Goal: Transaction & Acquisition: Book appointment/travel/reservation

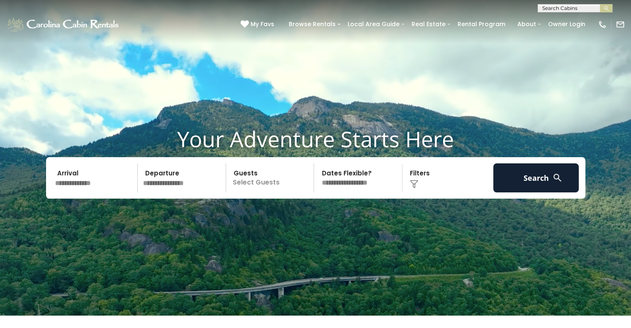
click at [82, 186] on input "text" at bounding box center [95, 178] width 86 height 29
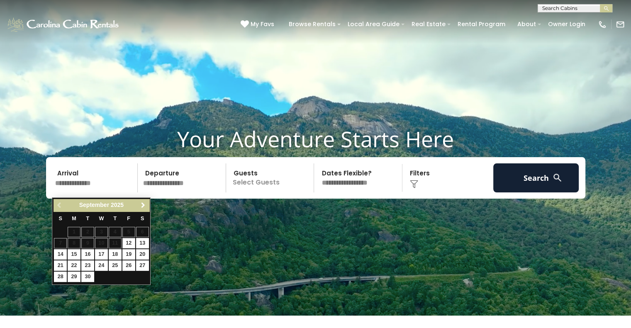
click at [144, 203] on span "Next" at bounding box center [143, 205] width 7 height 7
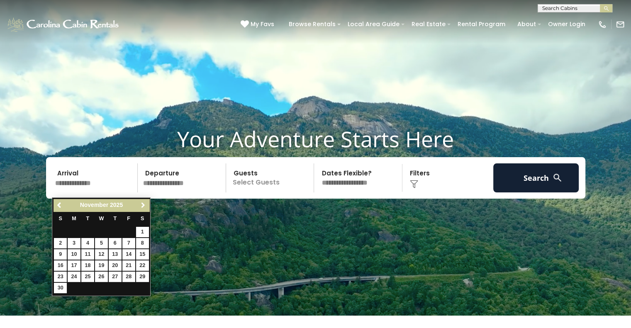
click at [144, 203] on span "Next" at bounding box center [143, 205] width 7 height 7
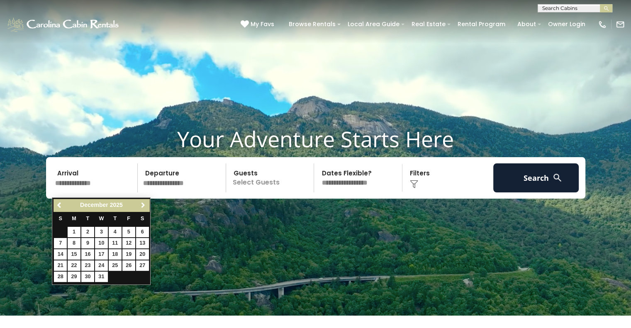
click at [144, 203] on span "Next" at bounding box center [143, 205] width 7 height 7
click at [58, 205] on span "Previous" at bounding box center [59, 205] width 7 height 7
click at [140, 265] on link "27" at bounding box center [142, 266] width 13 height 10
type input "********"
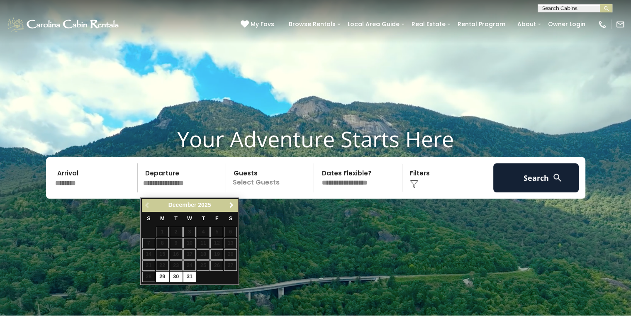
click at [230, 204] on span "Next" at bounding box center [231, 205] width 7 height 7
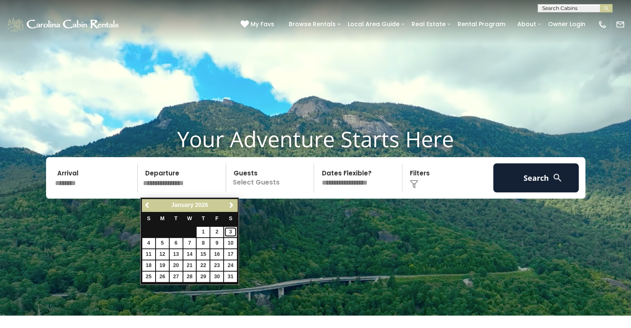
click at [227, 235] on link "3" at bounding box center [230, 232] width 13 height 10
type input "******"
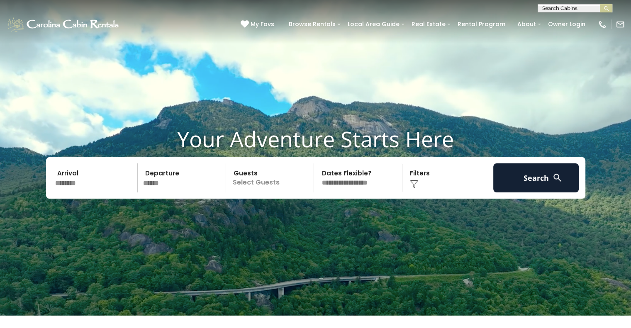
click at [252, 193] on p "Select Guests" at bounding box center [272, 178] width 86 height 29
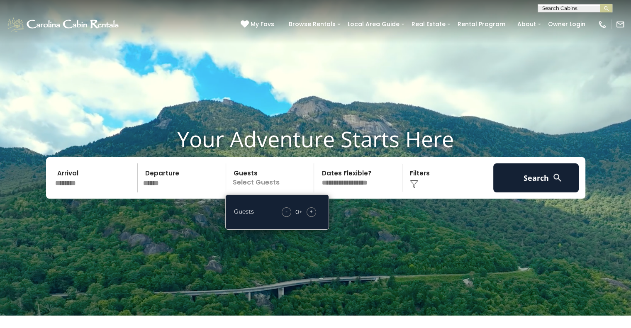
click at [313, 217] on div "+" at bounding box center [312, 213] width 10 height 10
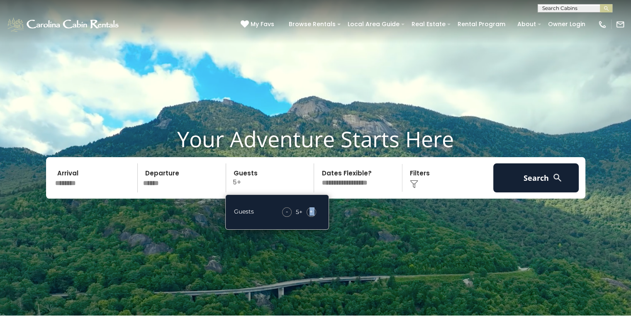
click at [313, 217] on div "+" at bounding box center [312, 213] width 10 height 10
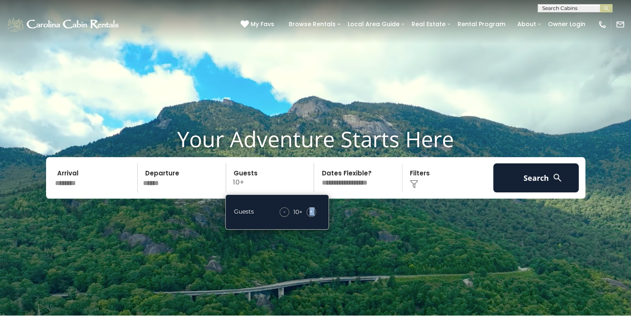
click at [313, 217] on div "+" at bounding box center [312, 213] width 10 height 10
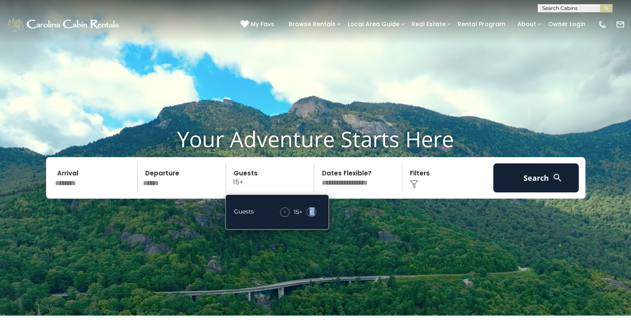
click at [344, 184] on select "**********" at bounding box center [360, 178] width 86 height 29
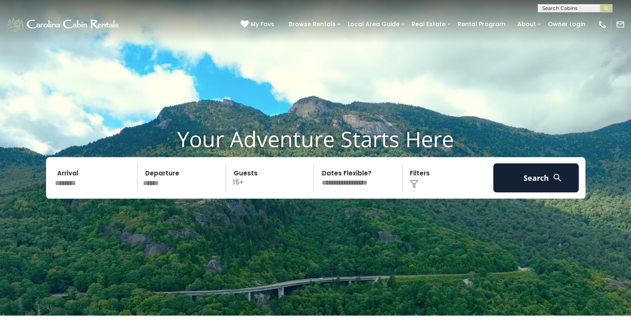
click at [452, 176] on div "Click to Choose" at bounding box center [448, 178] width 86 height 29
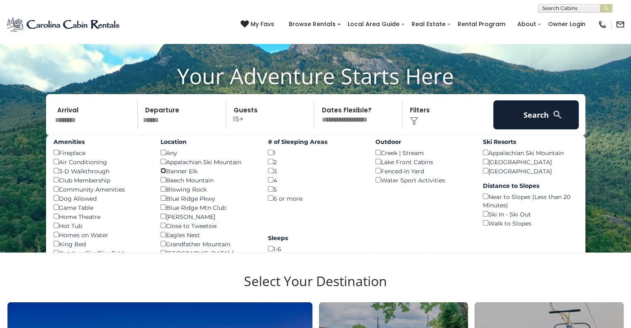
scroll to position [83, 0]
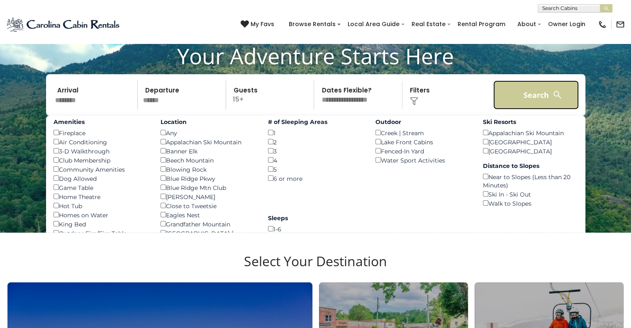
click at [541, 103] on button "Search" at bounding box center [537, 95] width 86 height 29
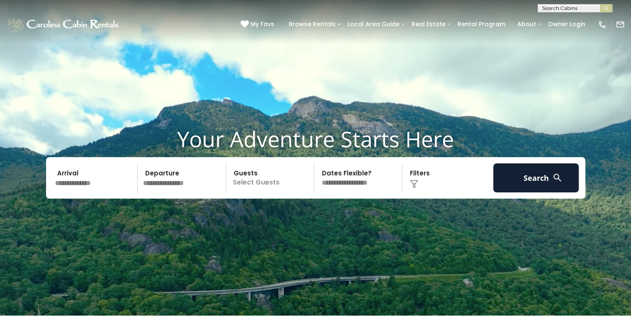
scroll to position [83, 0]
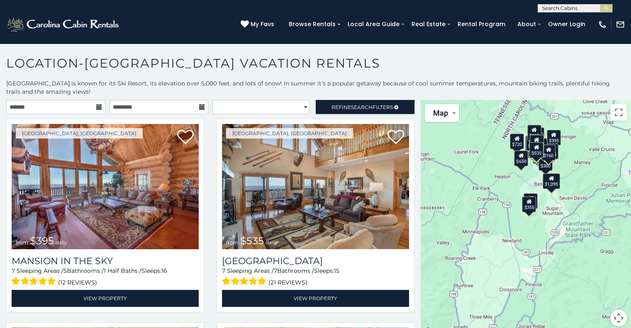
drag, startPoint x: 600, startPoint y: 253, endPoint x: 573, endPoint y: 206, distance: 53.6
click at [573, 206] on div "$395 $535 $425 $350 $325 $460 $310 $230 $395 $395 $570 $545 $390 $430 $300 $720…" at bounding box center [526, 218] width 210 height 237
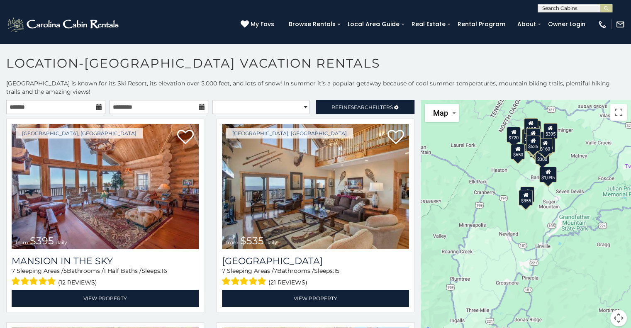
click at [474, 161] on div "$395 $535 $425 $350 $325 $460 $310 $230 $395 $395 $570 $545 $390 $430 $300 $720…" at bounding box center [526, 218] width 210 height 237
click at [611, 113] on button "Toggle fullscreen view" at bounding box center [619, 112] width 17 height 17
click at [96, 105] on icon at bounding box center [99, 107] width 6 height 6
click at [99, 108] on icon at bounding box center [99, 107] width 6 height 6
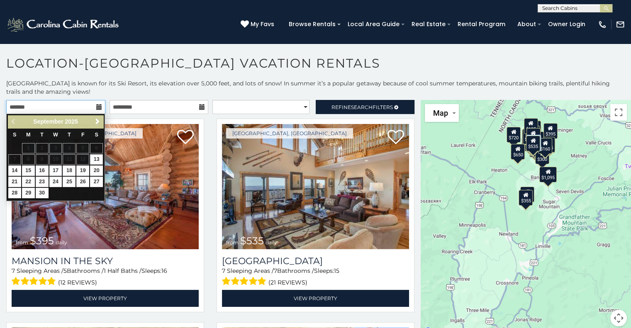
click at [39, 105] on input "text" at bounding box center [55, 107] width 99 height 14
click at [98, 122] on span "Next" at bounding box center [97, 121] width 7 height 7
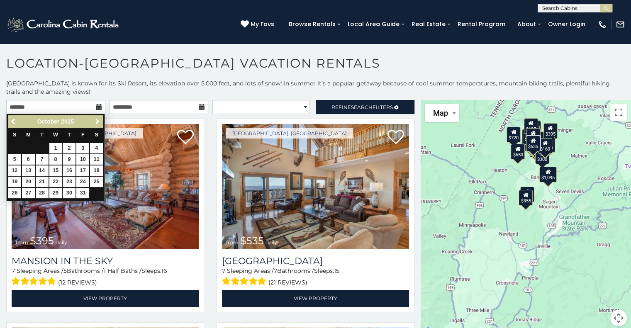
click at [98, 122] on span "Next" at bounding box center [97, 121] width 7 height 7
click at [12, 121] on span "Previous" at bounding box center [13, 121] width 7 height 7
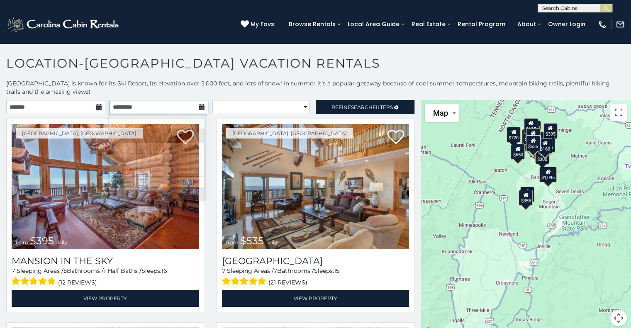
click at [133, 106] on input "text" at bounding box center [159, 107] width 99 height 14
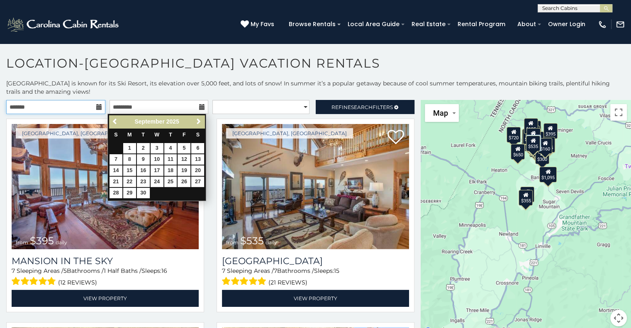
click at [75, 110] on input "text" at bounding box center [55, 107] width 99 height 14
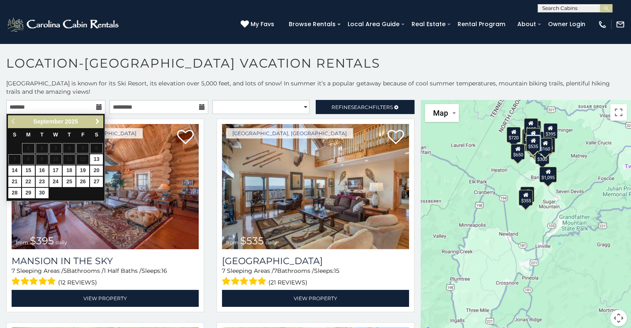
click at [99, 121] on span "Next" at bounding box center [97, 121] width 7 height 7
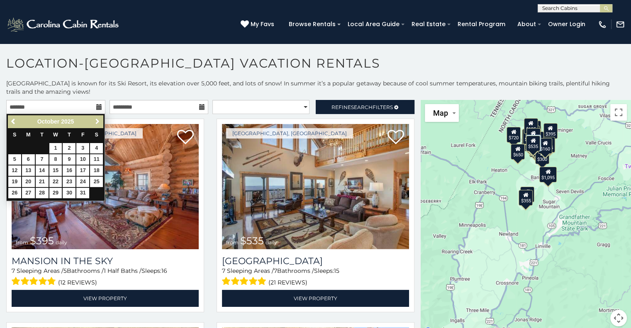
click at [99, 121] on span "Next" at bounding box center [97, 121] width 7 height 7
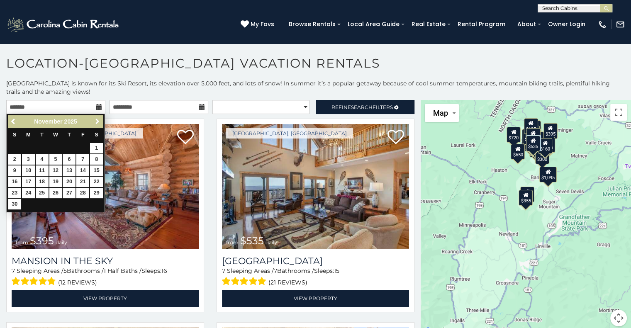
click at [99, 121] on span "Next" at bounding box center [97, 121] width 7 height 7
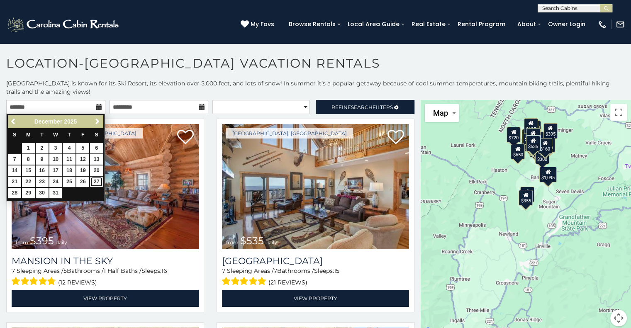
click at [95, 181] on link "27" at bounding box center [96, 182] width 13 height 10
type input "**********"
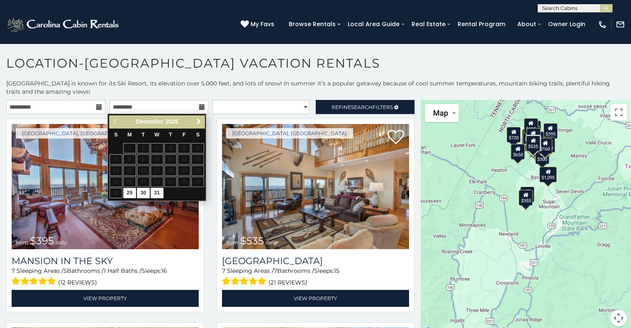
click at [199, 122] on span "Next" at bounding box center [199, 121] width 7 height 7
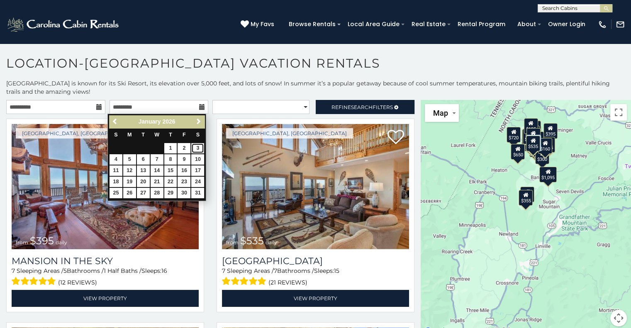
click at [199, 147] on link "3" at bounding box center [197, 148] width 13 height 10
type input "**********"
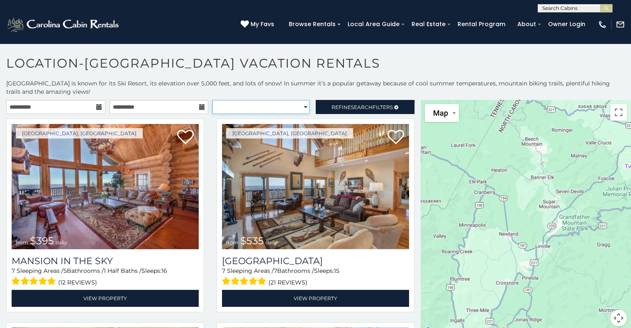
click at [242, 110] on select "**********" at bounding box center [261, 107] width 97 height 14
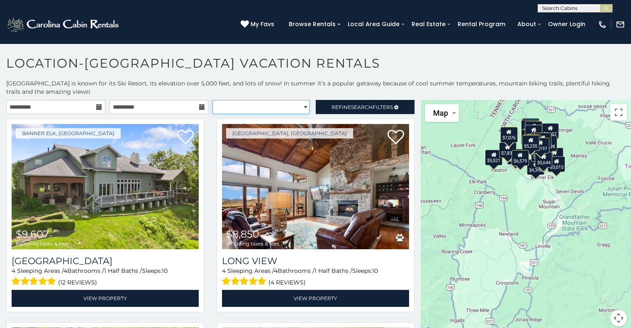
click at [249, 104] on select "**********" at bounding box center [261, 107] width 97 height 14
click at [337, 104] on span "Refine Search Filters" at bounding box center [362, 107] width 61 height 6
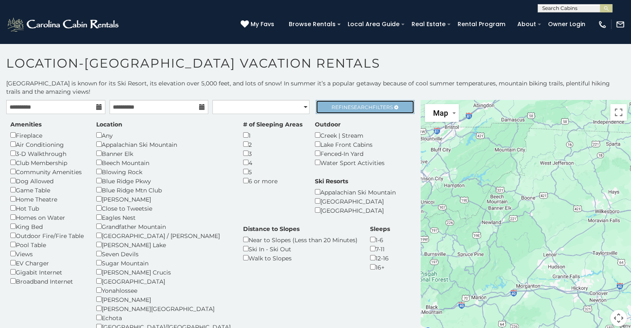
click at [335, 107] on span "Refine Search Filters" at bounding box center [362, 107] width 61 height 6
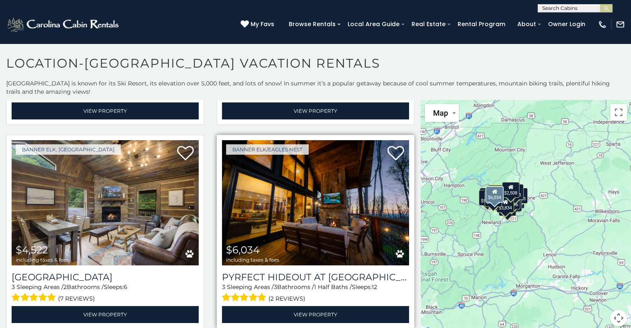
scroll to position [2615, 0]
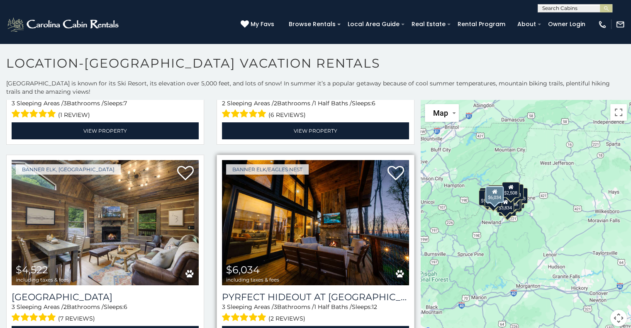
click at [316, 198] on img at bounding box center [315, 222] width 187 height 125
click at [367, 202] on img at bounding box center [315, 222] width 187 height 125
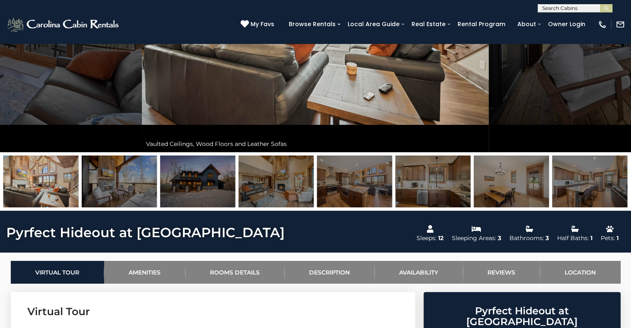
scroll to position [208, 0]
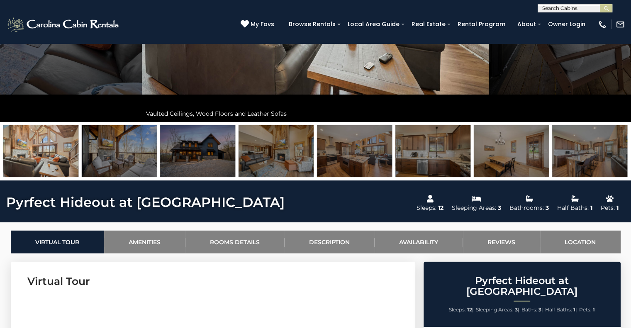
click at [219, 154] on img at bounding box center [197, 151] width 75 height 52
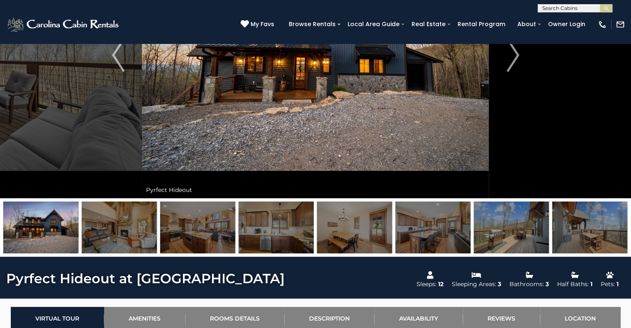
scroll to position [0, 0]
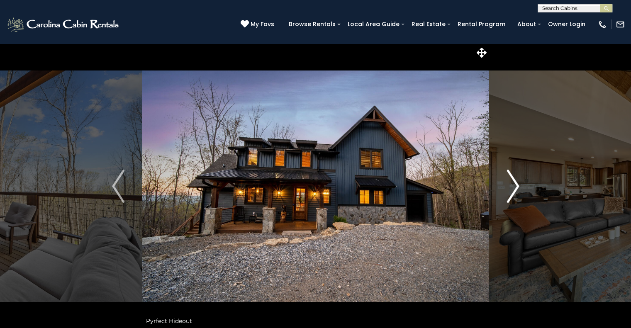
click at [511, 186] on img "Next" at bounding box center [513, 186] width 12 height 33
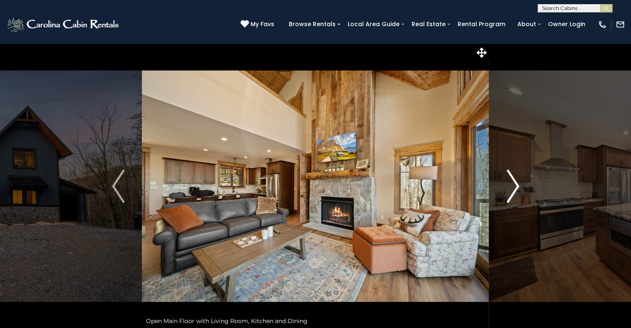
click at [511, 186] on img "Next" at bounding box center [513, 186] width 12 height 33
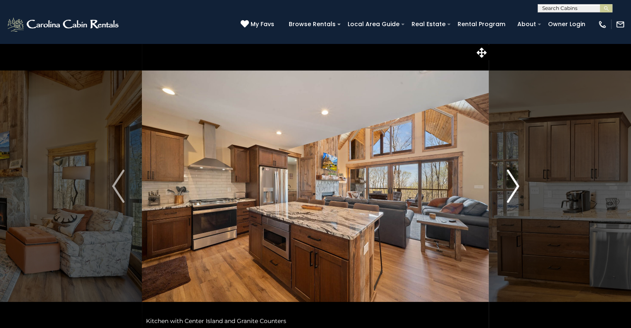
click at [511, 186] on img "Next" at bounding box center [513, 186] width 12 height 33
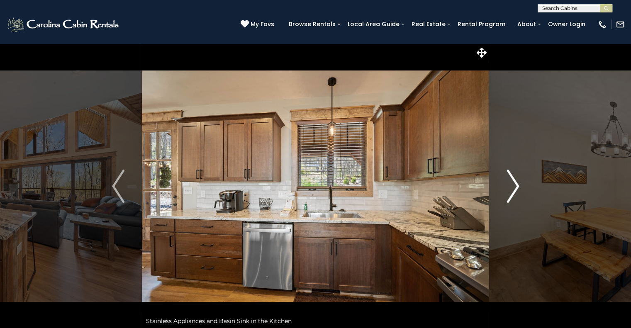
click at [511, 186] on img "Next" at bounding box center [513, 186] width 12 height 33
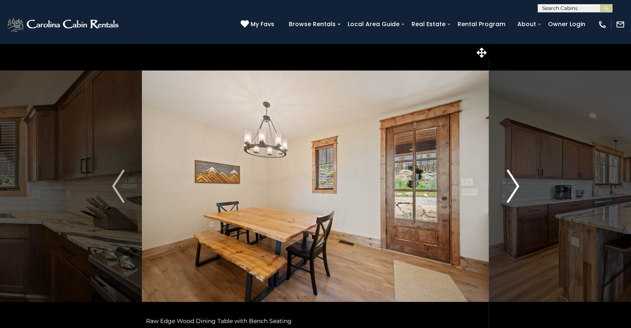
click at [511, 186] on img "Next" at bounding box center [513, 186] width 12 height 33
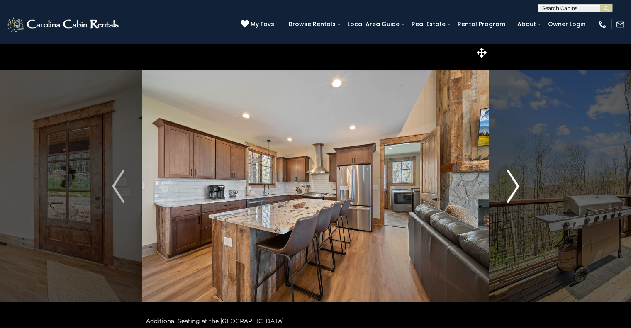
click at [511, 186] on img "Next" at bounding box center [513, 186] width 12 height 33
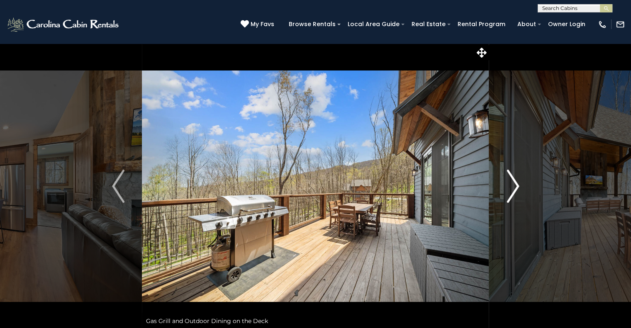
click at [511, 186] on img "Next" at bounding box center [513, 186] width 12 height 33
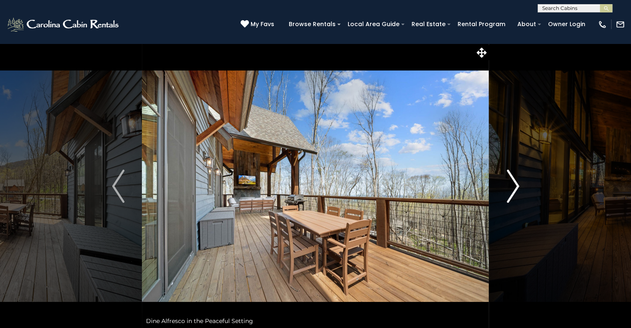
click at [511, 186] on img "Next" at bounding box center [513, 186] width 12 height 33
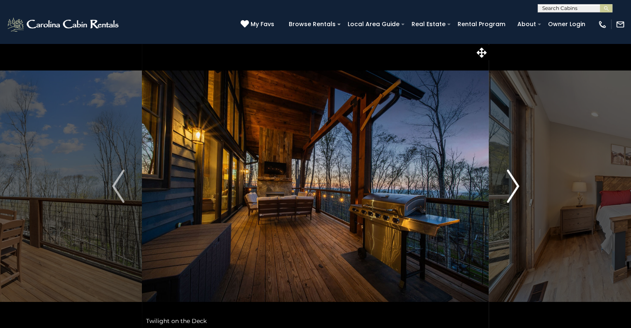
click at [511, 186] on img "Next" at bounding box center [513, 186] width 12 height 33
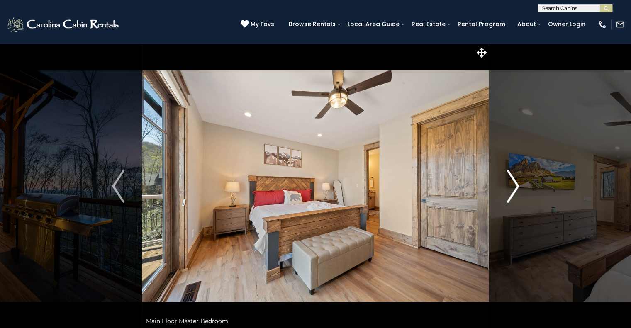
click at [511, 186] on img "Next" at bounding box center [513, 186] width 12 height 33
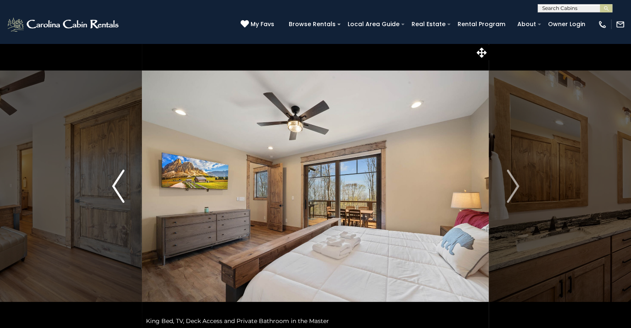
click at [122, 197] on img "Previous" at bounding box center [118, 186] width 12 height 33
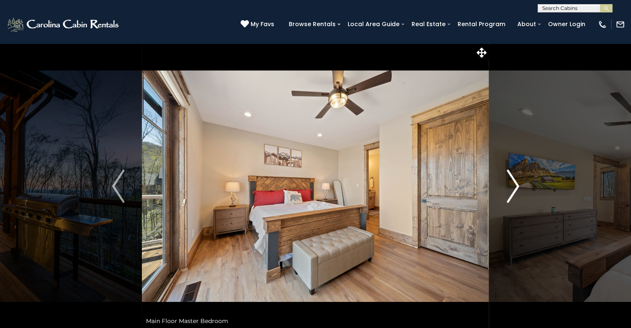
click at [517, 184] on img "Next" at bounding box center [513, 186] width 12 height 33
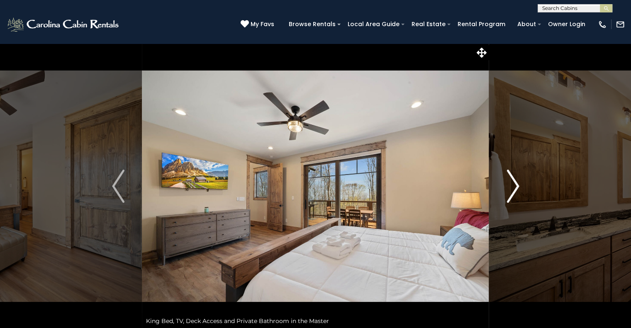
click at [517, 184] on img "Next" at bounding box center [513, 186] width 12 height 33
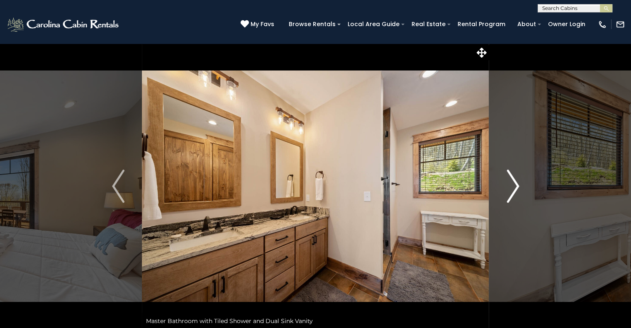
click at [517, 184] on img "Next" at bounding box center [513, 186] width 12 height 33
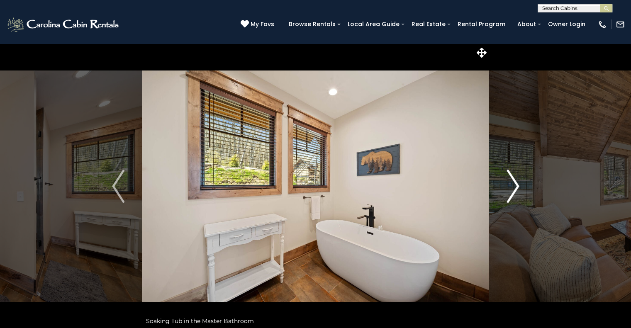
click at [517, 184] on img "Next" at bounding box center [513, 186] width 12 height 33
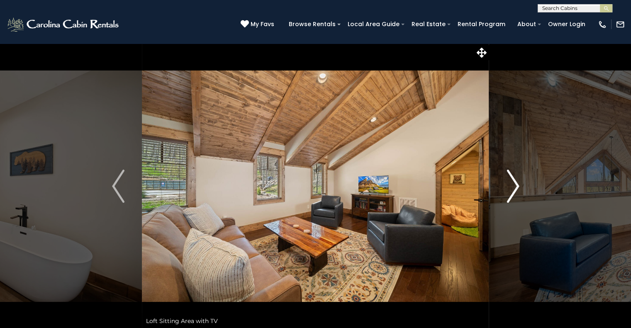
click at [517, 184] on img "Next" at bounding box center [513, 186] width 12 height 33
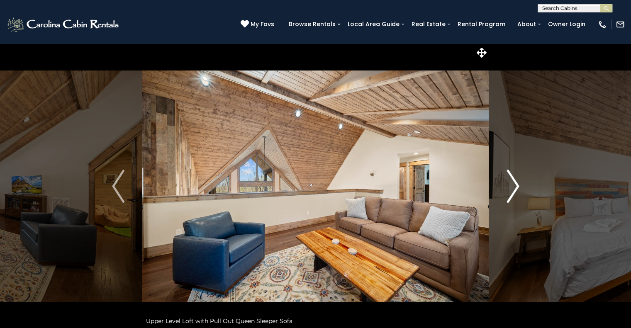
click at [507, 193] on img "Next" at bounding box center [513, 186] width 12 height 33
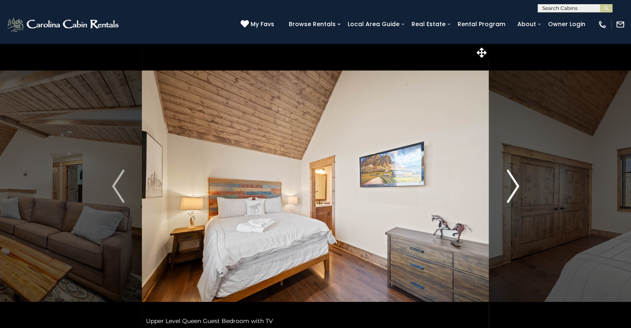
click at [507, 193] on img "Next" at bounding box center [513, 186] width 12 height 33
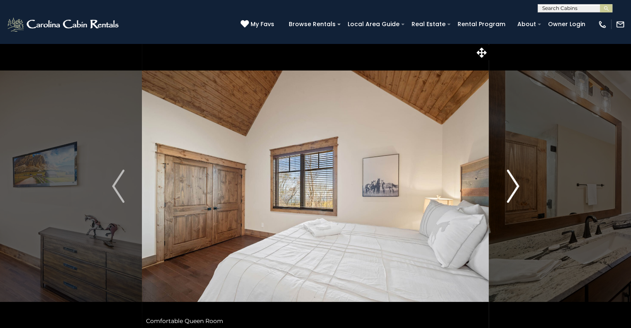
click at [507, 193] on img "Next" at bounding box center [513, 186] width 12 height 33
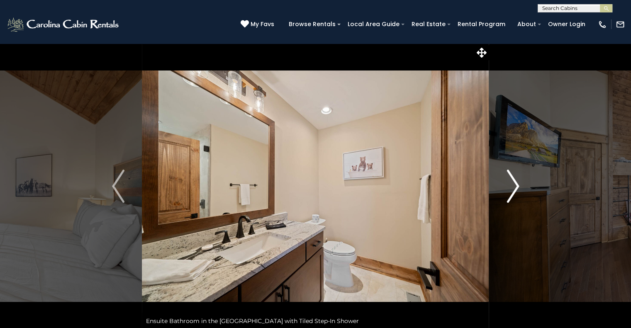
click at [507, 193] on img "Next" at bounding box center [513, 186] width 12 height 33
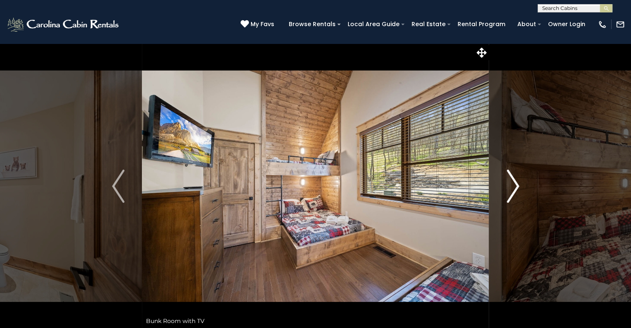
click at [508, 189] on img "Next" at bounding box center [513, 186] width 12 height 33
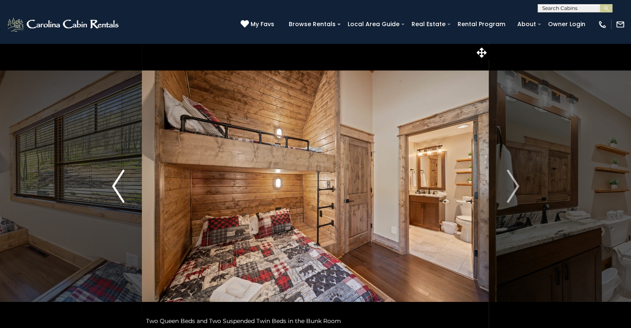
click at [116, 187] on img "Previous" at bounding box center [118, 186] width 12 height 33
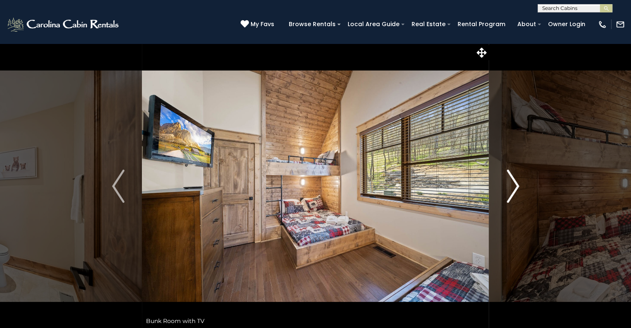
click at [508, 189] on img "Next" at bounding box center [513, 186] width 12 height 33
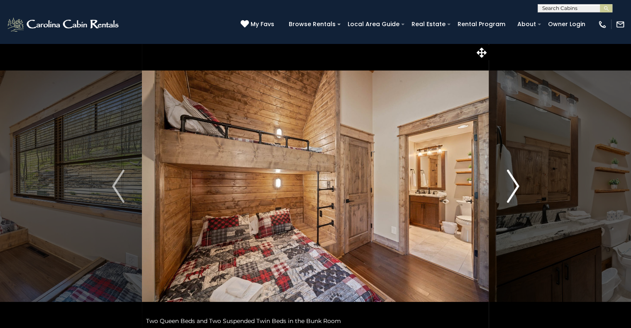
click at [508, 189] on img "Next" at bounding box center [513, 186] width 12 height 33
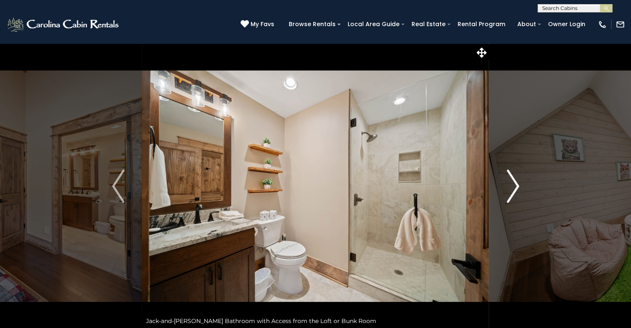
click at [508, 189] on img "Next" at bounding box center [513, 186] width 12 height 33
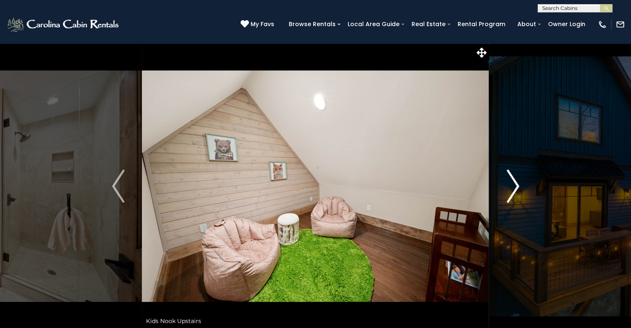
click at [508, 189] on img "Next" at bounding box center [513, 186] width 12 height 33
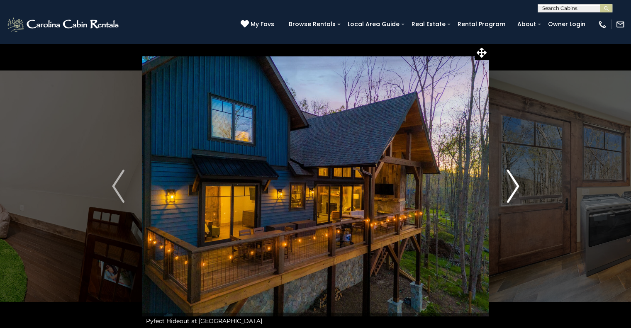
click at [508, 189] on img "Next" at bounding box center [513, 186] width 12 height 33
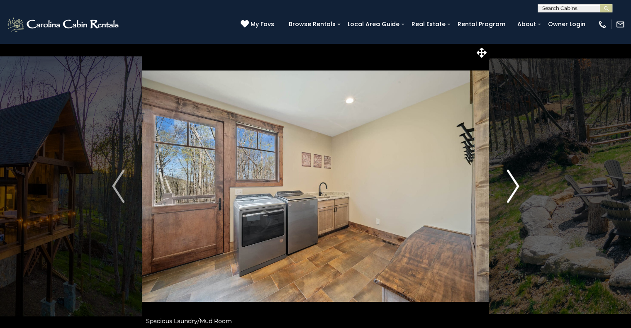
click at [508, 189] on img "Next" at bounding box center [513, 186] width 12 height 33
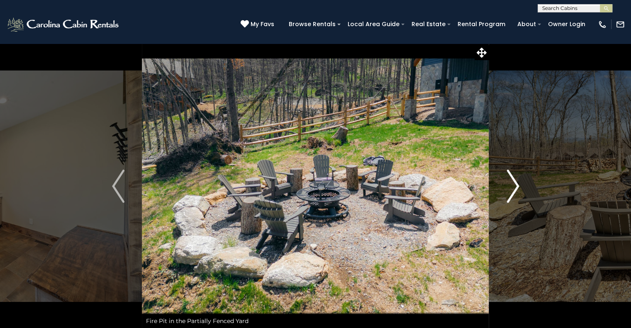
click at [508, 189] on img "Next" at bounding box center [513, 186] width 12 height 33
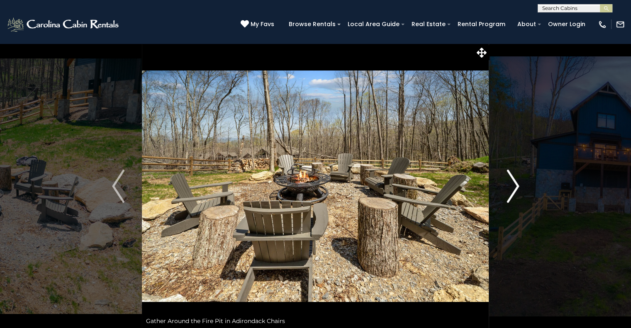
click at [508, 189] on img "Next" at bounding box center [513, 186] width 12 height 33
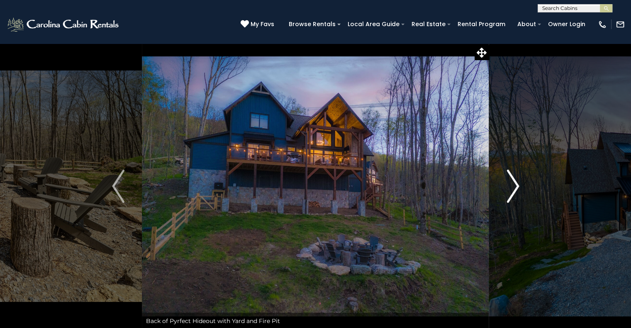
click at [508, 189] on img "Next" at bounding box center [513, 186] width 12 height 33
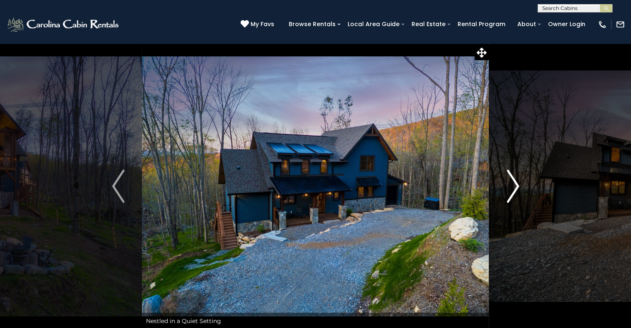
click at [508, 189] on img "Next" at bounding box center [513, 186] width 12 height 33
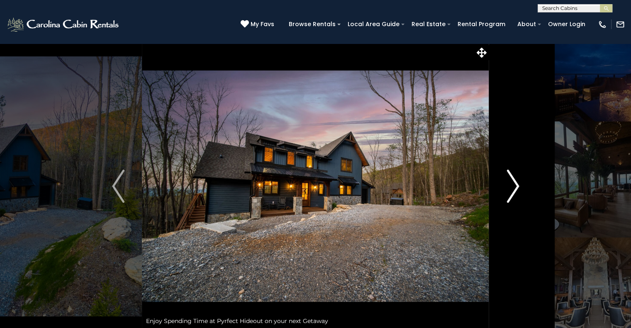
click at [508, 189] on img "Next" at bounding box center [513, 186] width 12 height 33
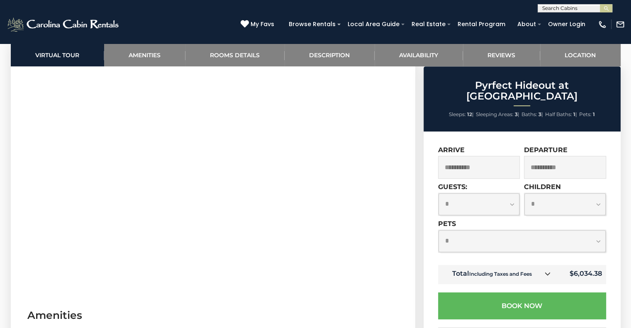
scroll to position [415, 0]
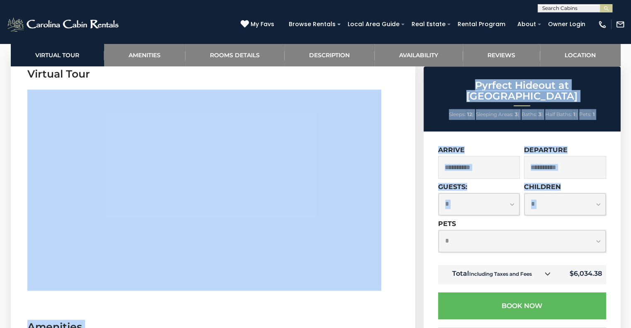
drag, startPoint x: 426, startPoint y: 215, endPoint x: 27, endPoint y: 214, distance: 398.5
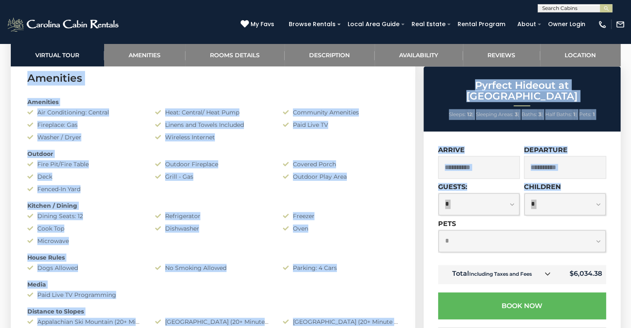
click at [230, 248] on div "Amenities Air Conditioning: Central Heat: Central/ Heat Pump Community Amenitie…" at bounding box center [213, 226] width 384 height 264
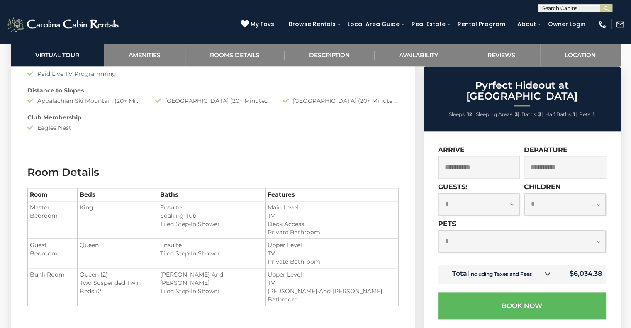
scroll to position [955, 0]
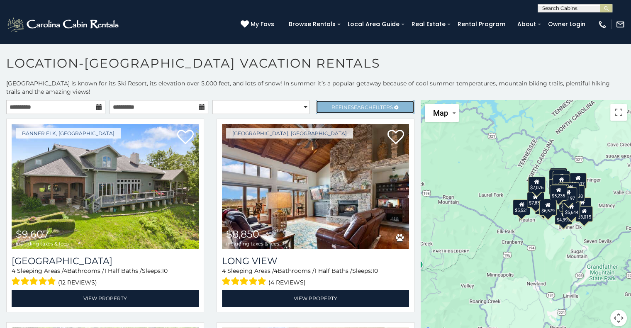
click at [332, 106] on span "Refine Search Filters" at bounding box center [362, 107] width 61 height 6
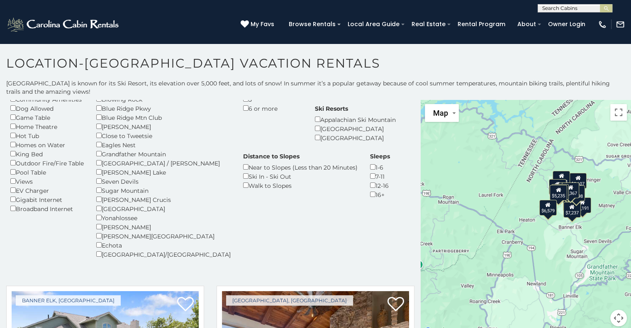
scroll to position [125, 0]
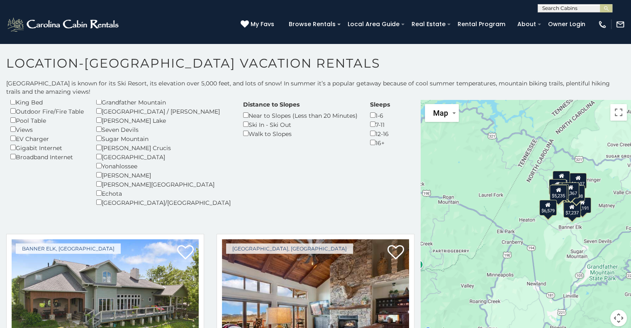
click at [384, 161] on div "Amenities Fireplace Air Conditioning 3-D Walkthrough Club Membership Community …" at bounding box center [210, 106] width 413 height 221
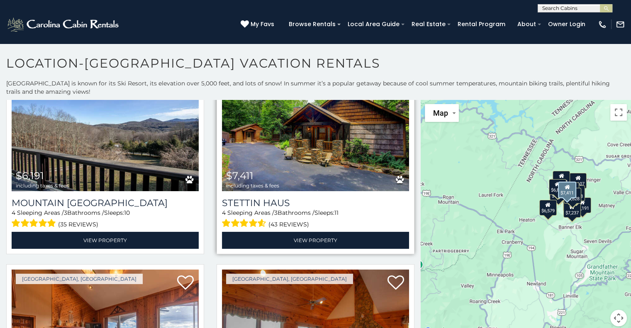
scroll to position [1038, 0]
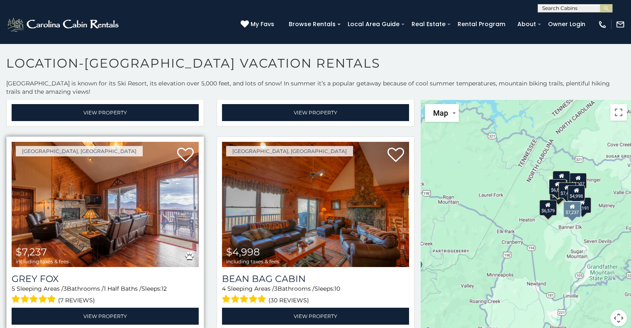
click at [106, 190] on img at bounding box center [105, 204] width 187 height 125
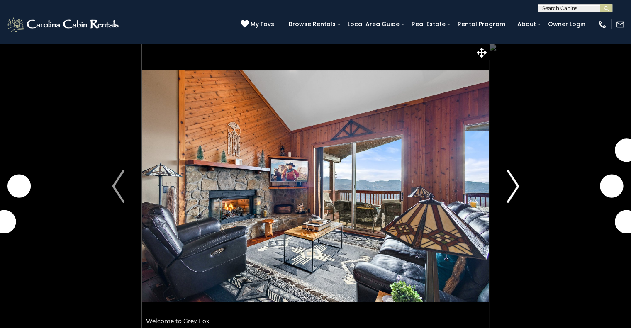
click at [511, 180] on img "Next" at bounding box center [513, 186] width 12 height 33
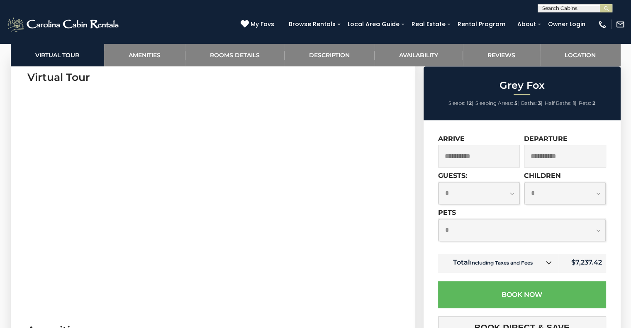
scroll to position [415, 0]
click at [506, 189] on select "**********" at bounding box center [479, 193] width 81 height 22
select select "**"
click at [439, 183] on select "**********" at bounding box center [479, 193] width 81 height 22
click at [547, 191] on select "**********" at bounding box center [565, 193] width 81 height 22
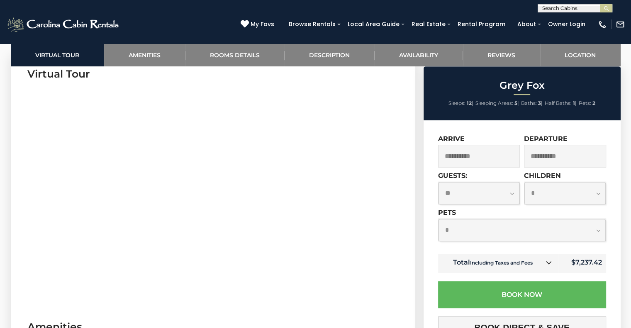
click at [525, 204] on select "**********" at bounding box center [565, 193] width 81 height 22
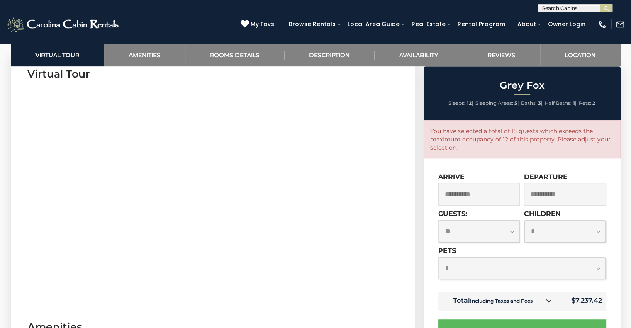
click at [535, 233] on select "**********" at bounding box center [565, 231] width 81 height 22
select select "*"
click at [525, 220] on select "**********" at bounding box center [565, 231] width 81 height 22
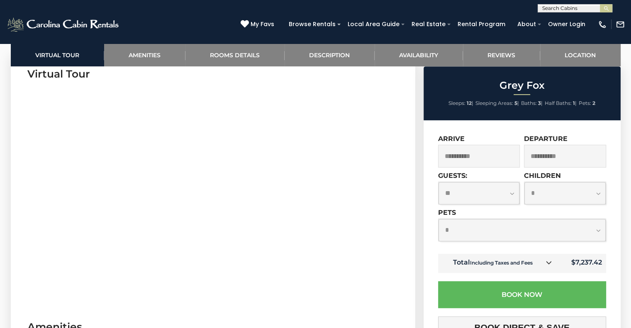
click at [501, 233] on select "**********" at bounding box center [522, 230] width 167 height 22
select select "*"
click at [439, 220] on select "**********" at bounding box center [522, 230] width 167 height 22
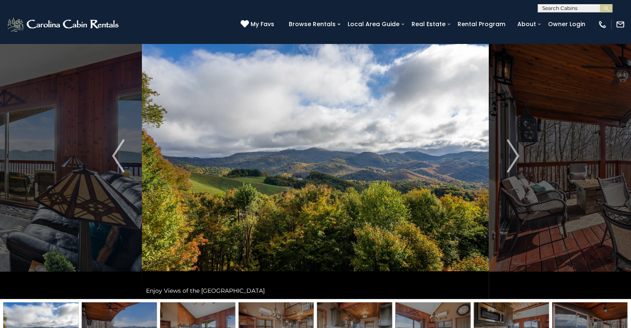
scroll to position [0, 0]
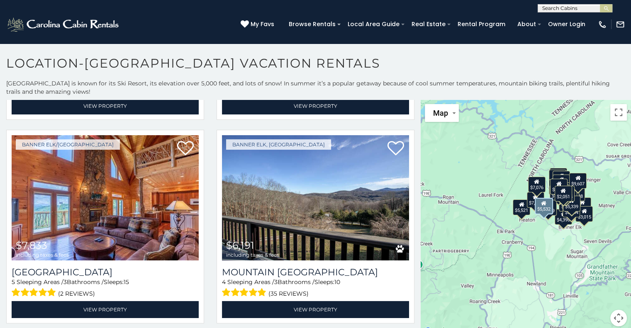
scroll to position [1453, 0]
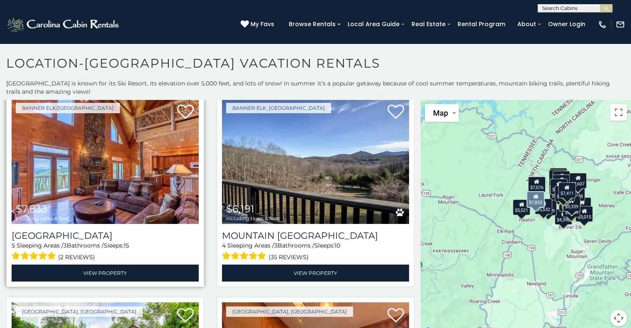
click at [76, 145] on img at bounding box center [105, 161] width 187 height 125
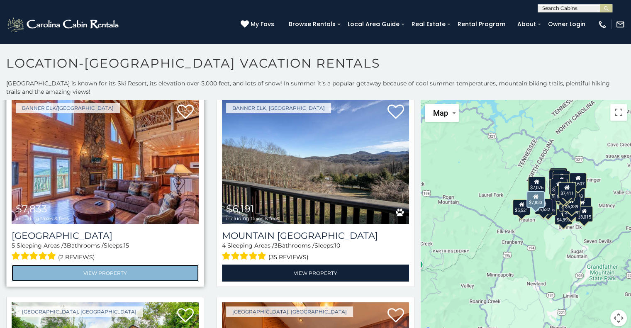
click at [75, 265] on link "View Property" at bounding box center [105, 273] width 187 height 17
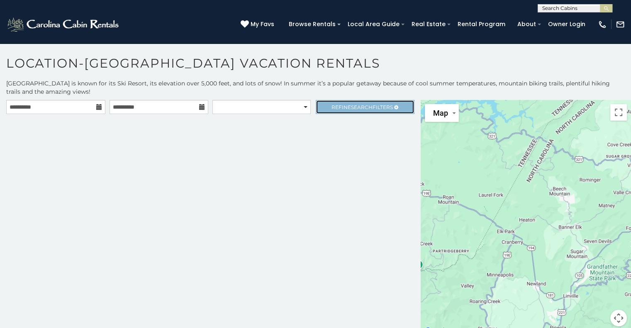
click at [382, 108] on span "Refine Search Filters" at bounding box center [362, 107] width 61 height 6
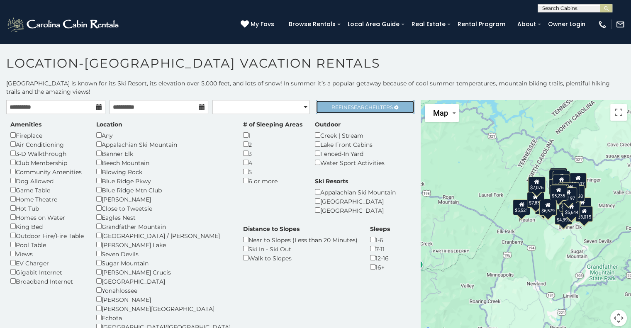
click at [366, 106] on span "Refine Search Filters" at bounding box center [362, 107] width 61 height 6
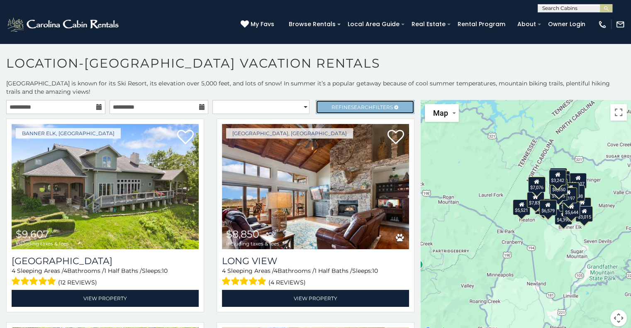
click at [362, 107] on span "Search" at bounding box center [362, 107] width 22 height 6
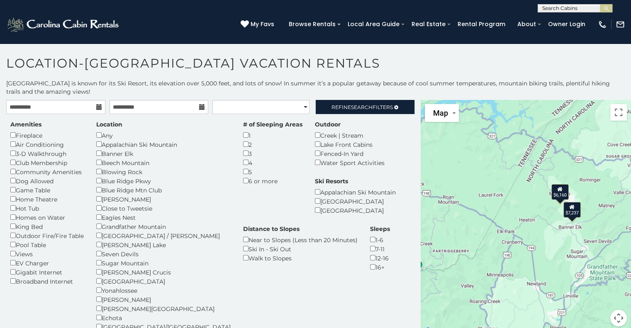
click at [558, 191] on icon at bounding box center [560, 189] width 5 height 6
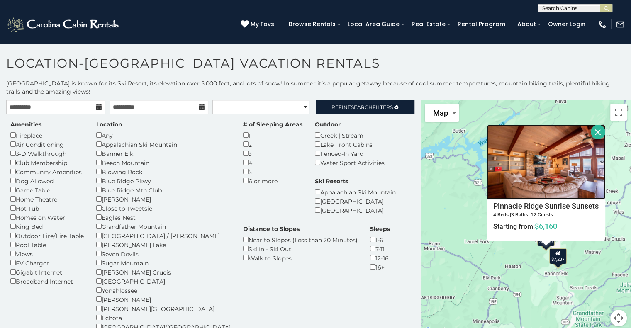
click at [537, 169] on img at bounding box center [546, 162] width 119 height 75
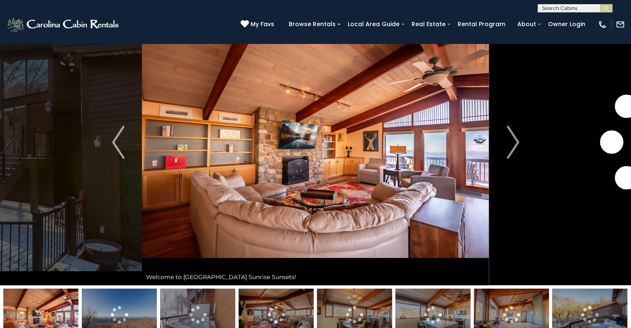
scroll to position [42, 0]
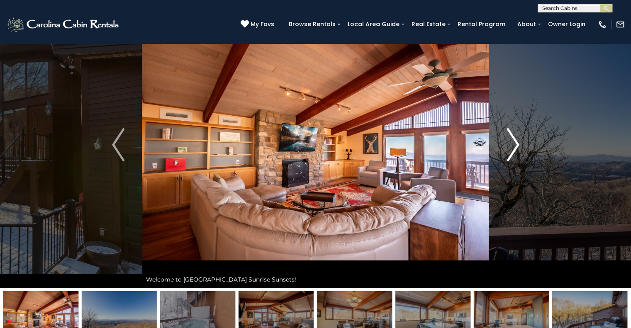
click at [510, 154] on img "Next" at bounding box center [513, 144] width 12 height 33
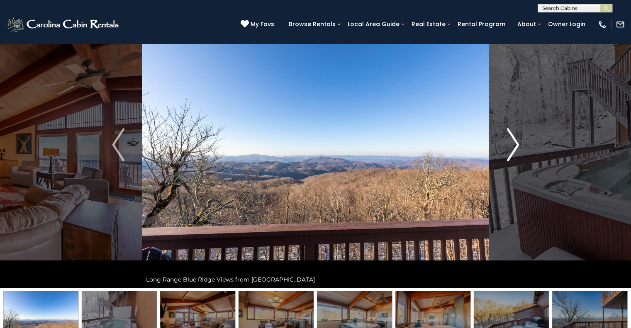
click at [510, 154] on img "Next" at bounding box center [513, 144] width 12 height 33
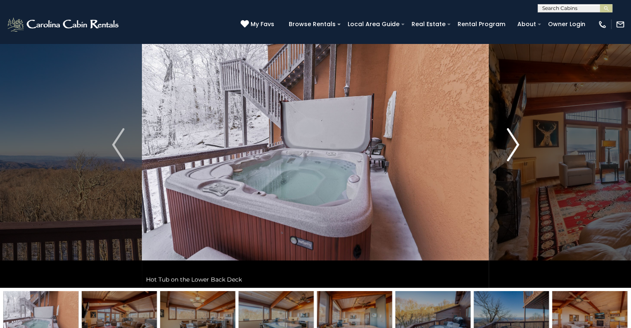
click at [510, 154] on img "Next" at bounding box center [513, 144] width 12 height 33
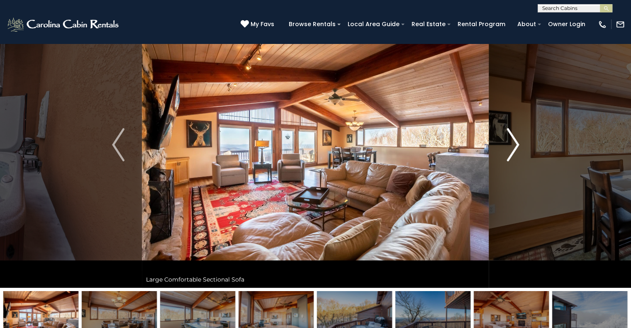
click at [510, 154] on img "Next" at bounding box center [513, 144] width 12 height 33
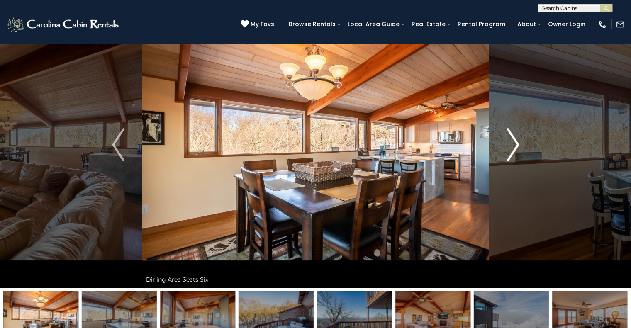
click at [510, 154] on img "Next" at bounding box center [513, 144] width 12 height 33
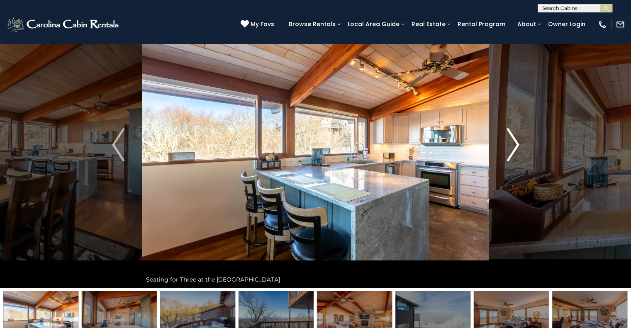
click at [510, 154] on img "Next" at bounding box center [513, 144] width 12 height 33
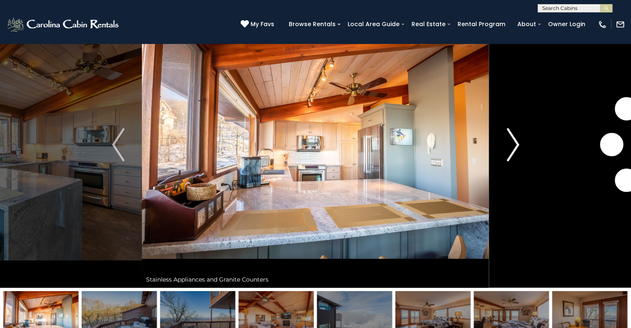
click at [510, 154] on img "Next" at bounding box center [513, 144] width 12 height 33
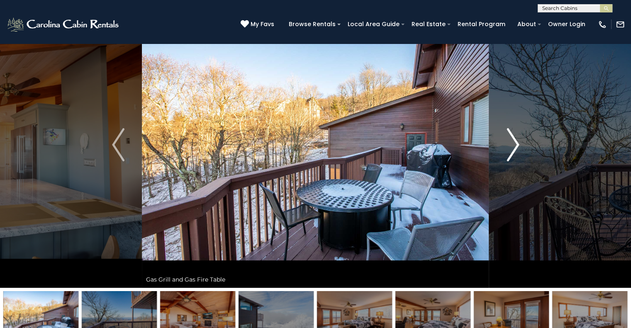
click at [510, 154] on img "Next" at bounding box center [513, 144] width 12 height 33
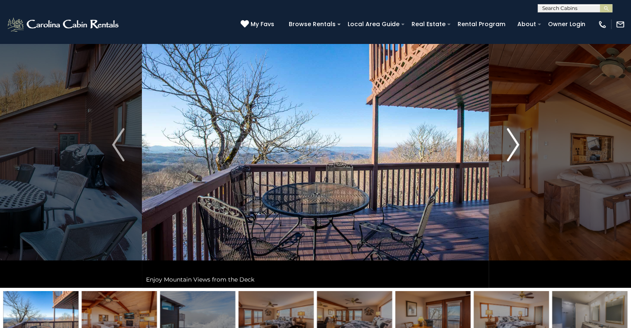
click at [510, 154] on img "Next" at bounding box center [513, 144] width 12 height 33
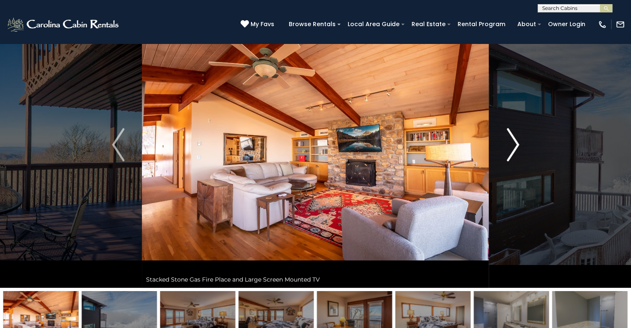
click at [510, 154] on img "Next" at bounding box center [513, 144] width 12 height 33
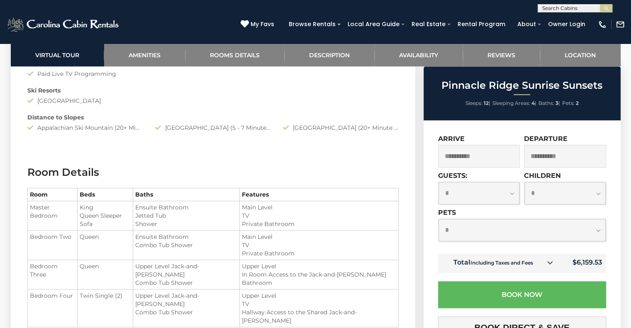
scroll to position [872, 0]
